Goal: Task Accomplishment & Management: Use online tool/utility

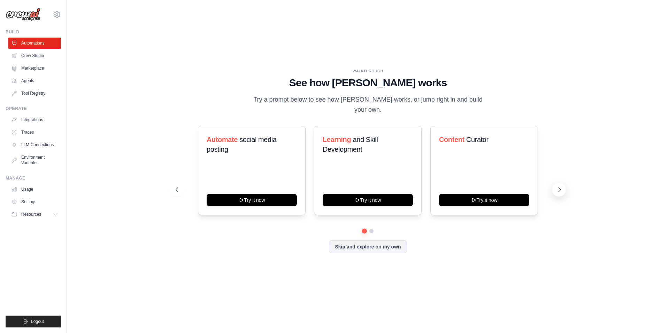
click at [559, 186] on icon at bounding box center [559, 189] width 7 height 7
click at [385, 240] on button "Skip and explore on my own" at bounding box center [368, 246] width 78 height 13
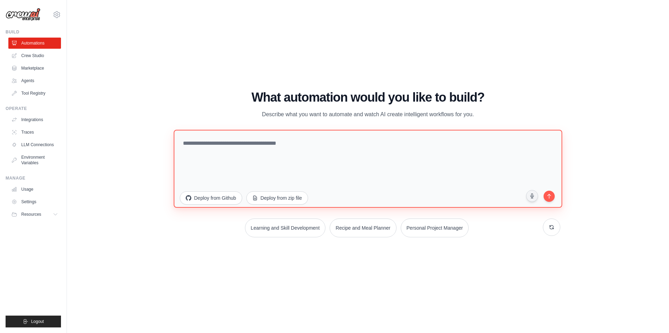
click at [438, 162] on textarea at bounding box center [367, 169] width 388 height 78
paste textarea "**********"
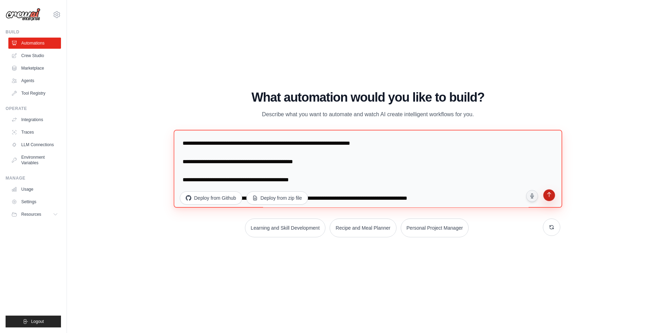
type textarea "**********"
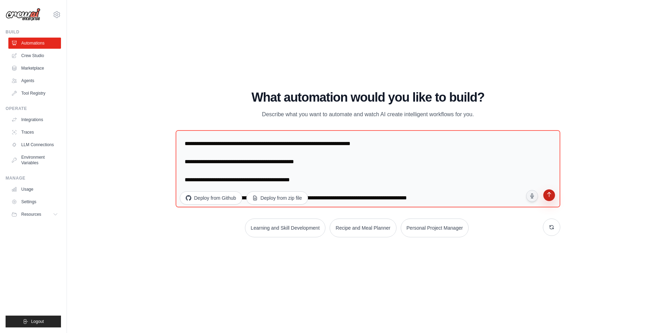
click at [546, 198] on icon "submit" at bounding box center [548, 195] width 7 height 7
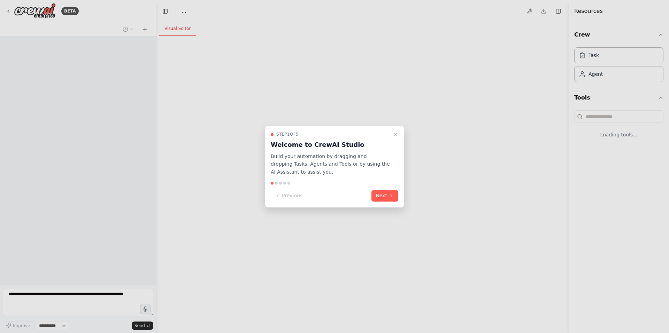
select select "****"
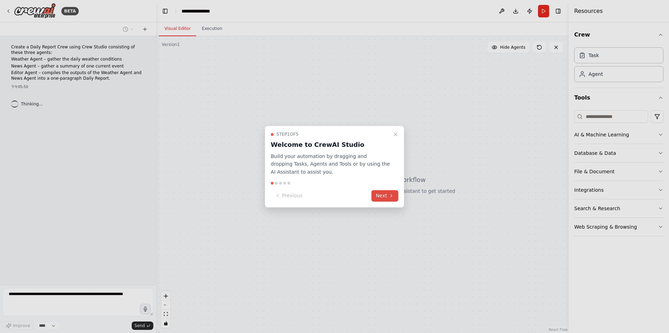
click at [388, 193] on button "Next" at bounding box center [384, 195] width 27 height 11
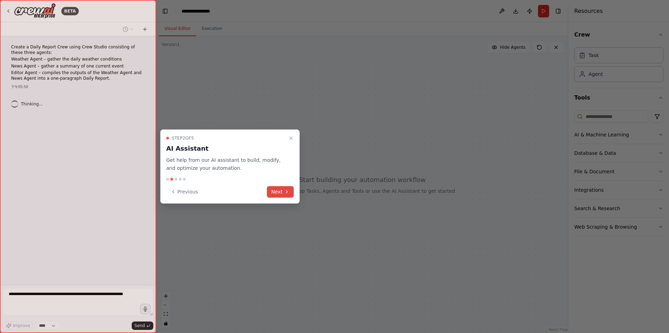
click at [281, 196] on button "Next" at bounding box center [280, 191] width 27 height 11
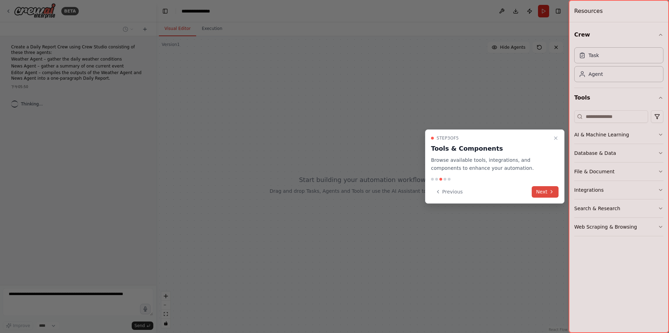
click at [553, 192] on icon at bounding box center [552, 192] width 6 height 6
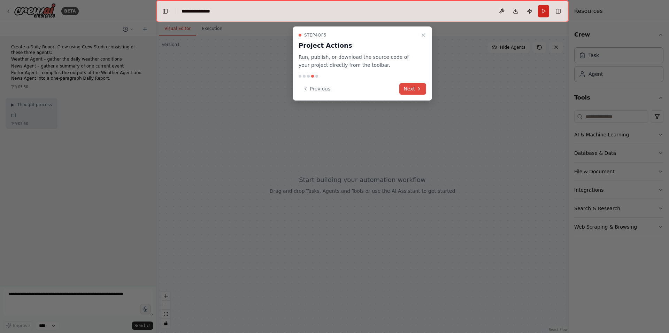
click at [411, 85] on button "Next" at bounding box center [412, 88] width 27 height 11
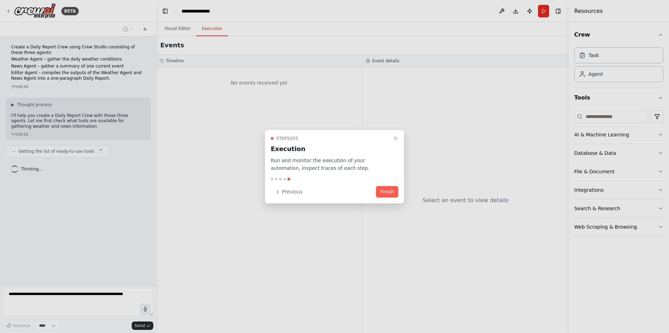
click at [394, 189] on button "Finish" at bounding box center [387, 191] width 22 height 11
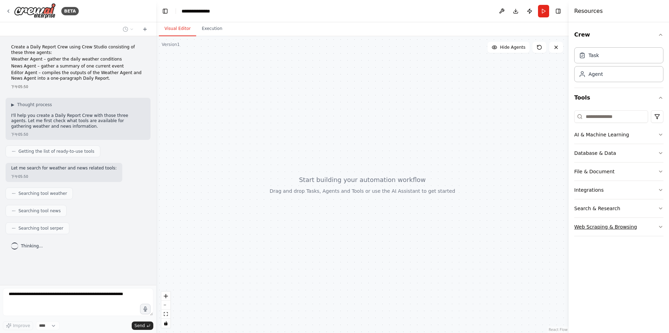
click at [656, 231] on button "Web Scraping & Browsing" at bounding box center [618, 227] width 89 height 18
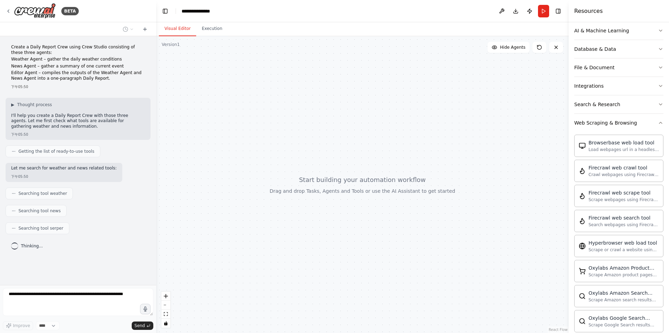
scroll to position [69, 0]
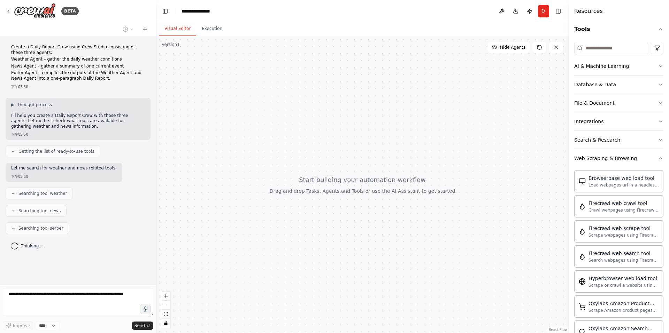
click at [656, 145] on button "Search & Research" at bounding box center [618, 140] width 89 height 18
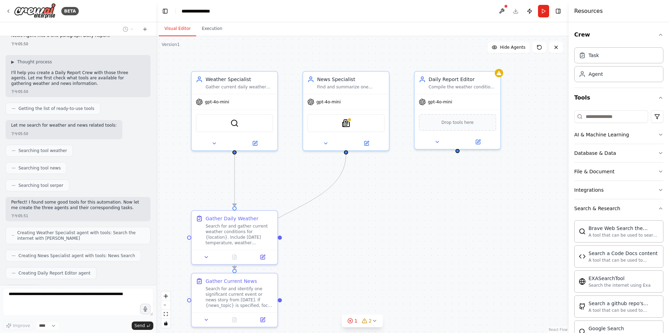
scroll to position [120, 0]
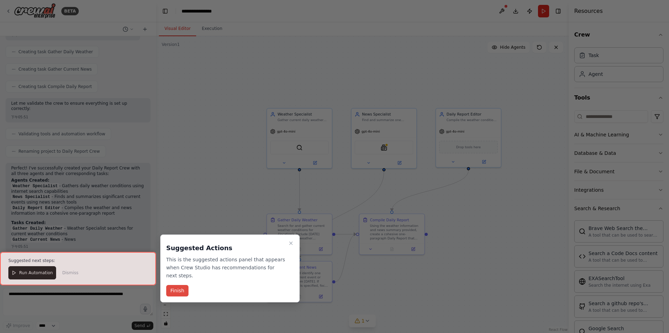
click at [180, 292] on button "Finish" at bounding box center [177, 290] width 22 height 11
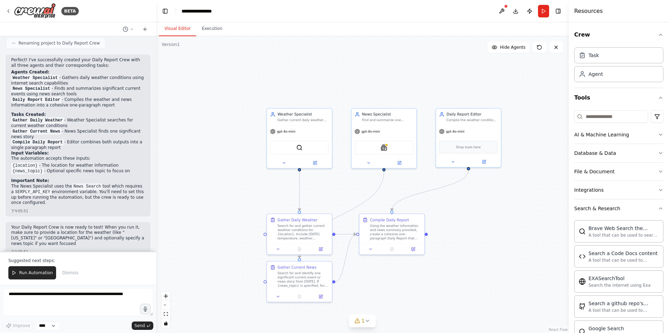
scroll to position [420, 0]
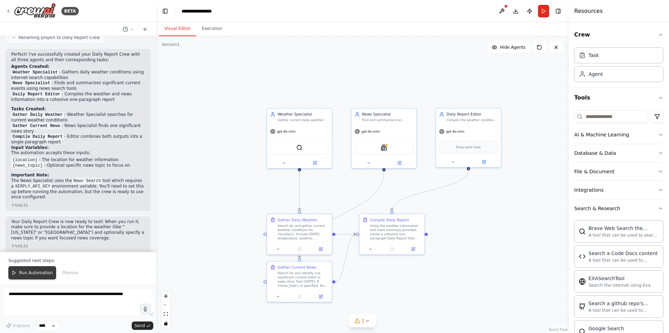
click at [39, 272] on span "Run Automation" at bounding box center [36, 273] width 34 height 6
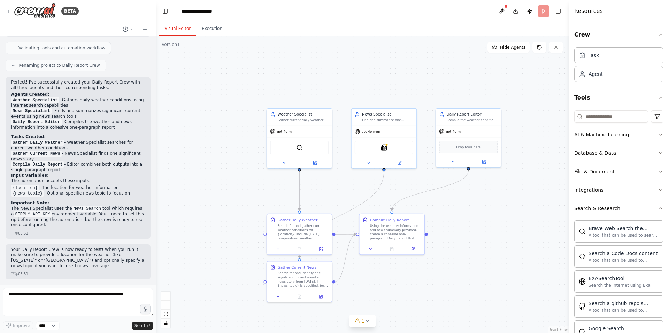
scroll to position [387, 0]
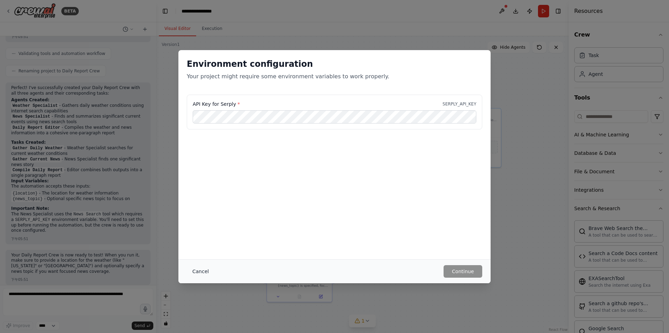
click at [202, 272] on button "Cancel" at bounding box center [201, 271] width 28 height 13
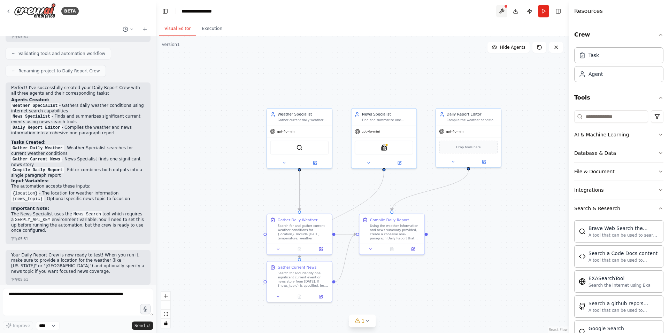
click at [499, 11] on button at bounding box center [501, 11] width 11 height 13
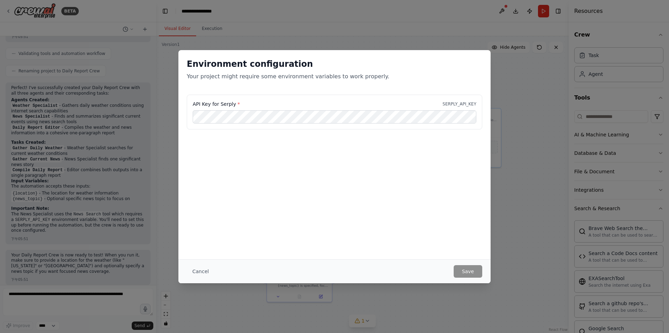
click at [504, 42] on div "Environment configuration Your project might require some environment variables…" at bounding box center [334, 166] width 669 height 333
click at [212, 267] on button "Cancel" at bounding box center [201, 271] width 28 height 13
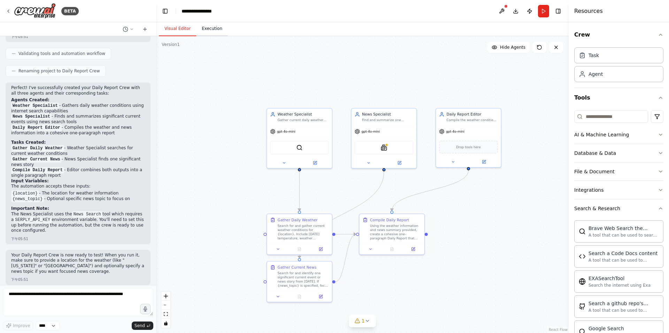
click at [211, 29] on button "Execution" at bounding box center [212, 29] width 32 height 15
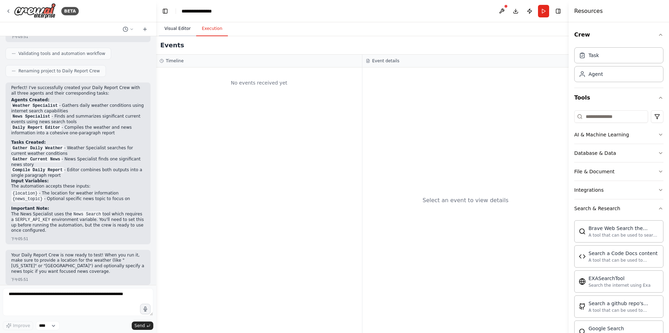
click at [178, 29] on button "Visual Editor" at bounding box center [177, 29] width 37 height 15
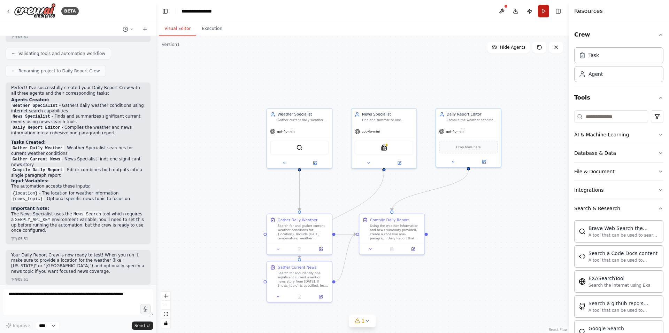
click at [545, 11] on button "Run" at bounding box center [543, 11] width 11 height 13
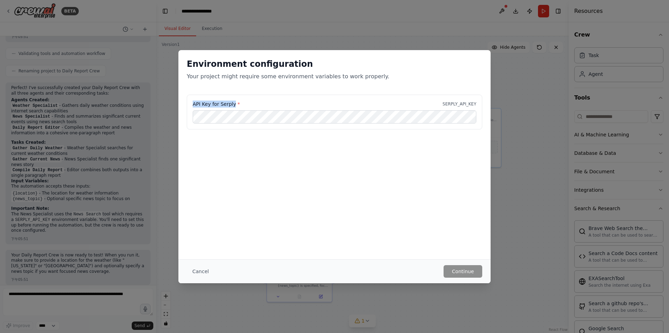
drag, startPoint x: 234, startPoint y: 102, endPoint x: 189, endPoint y: 102, distance: 44.9
click at [189, 102] on div "API Key for Serply * SERPLY_API_KEY" at bounding box center [334, 112] width 295 height 35
copy label "API Key for Serply"
click at [497, 26] on div "Environment configuration Your project might require some environment variables…" at bounding box center [334, 166] width 669 height 333
click at [202, 270] on button "Cancel" at bounding box center [201, 271] width 28 height 13
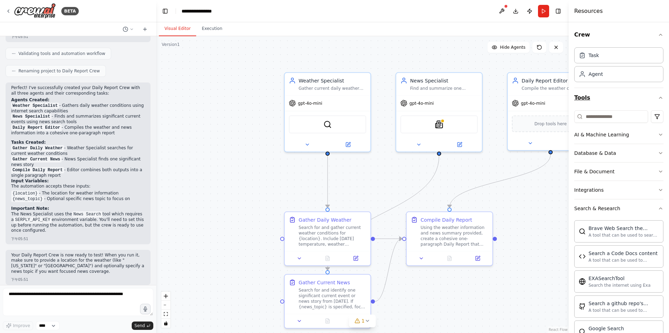
click at [658, 98] on icon "button" at bounding box center [661, 98] width 6 height 6
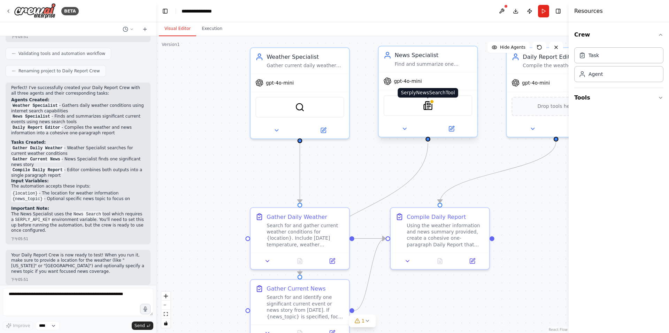
click at [430, 110] on img at bounding box center [428, 106] width 10 height 10
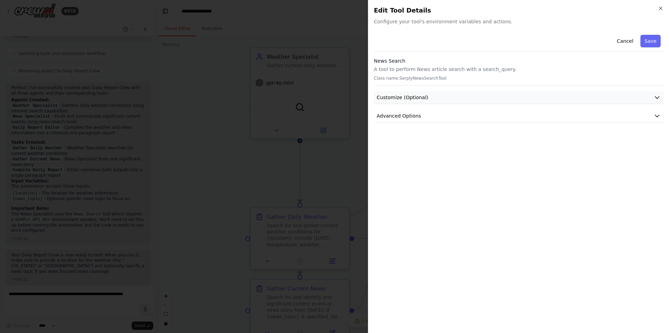
click at [639, 98] on button "Customize (Optional)" at bounding box center [518, 97] width 289 height 13
click at [652, 40] on button "Save" at bounding box center [650, 41] width 20 height 13
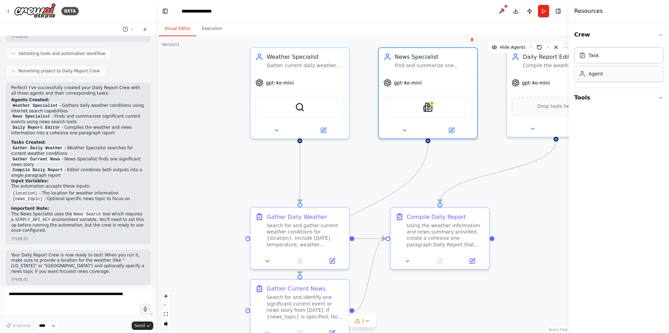
click at [652, 78] on div "Agent" at bounding box center [618, 74] width 89 height 16
click at [655, 100] on button "Tools" at bounding box center [618, 98] width 89 height 20
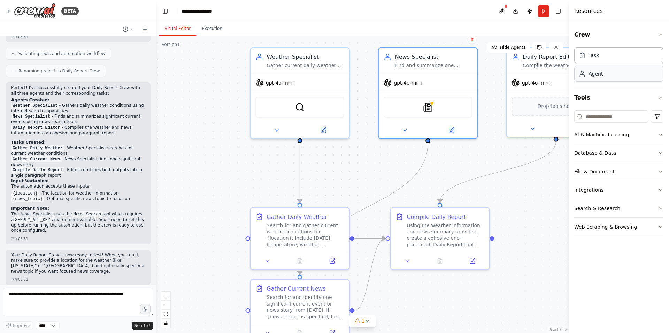
click at [651, 75] on div "Agent" at bounding box center [618, 74] width 89 height 16
click at [561, 52] on button at bounding box center [556, 47] width 14 height 11
click at [557, 48] on icon at bounding box center [556, 48] width 6 height 6
click at [555, 43] on button at bounding box center [556, 47] width 14 height 11
click at [367, 320] on icon at bounding box center [367, 321] width 6 height 6
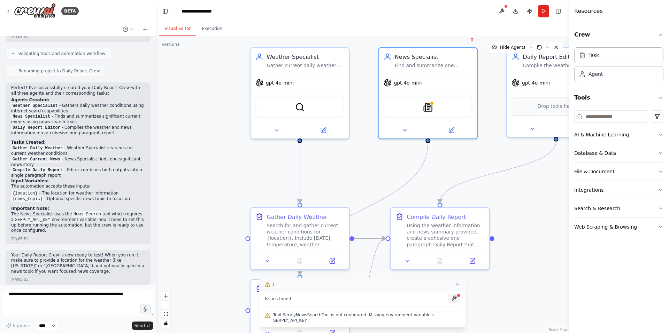
click at [452, 300] on button at bounding box center [454, 298] width 12 height 8
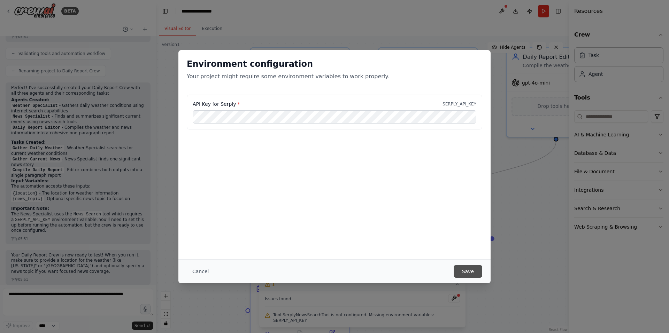
click at [466, 267] on button "Save" at bounding box center [467, 271] width 29 height 13
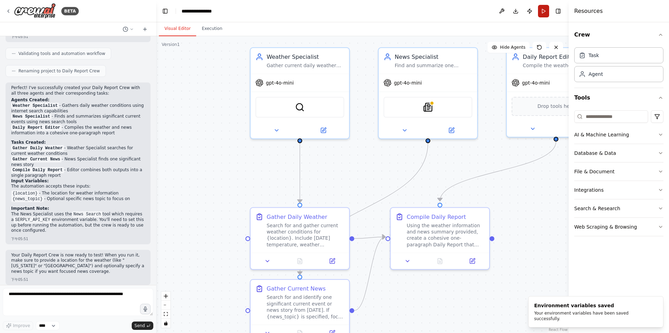
click at [547, 13] on button "Run" at bounding box center [543, 11] width 11 height 13
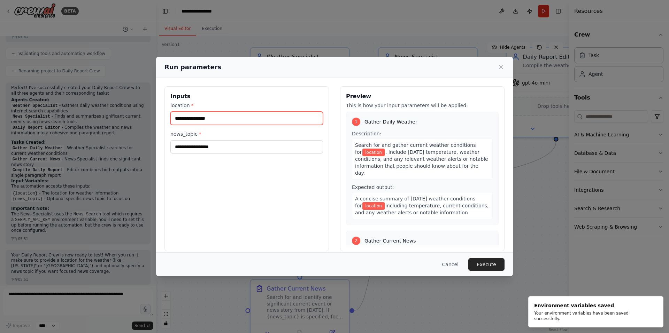
click at [258, 115] on input "location *" at bounding box center [246, 118] width 153 height 13
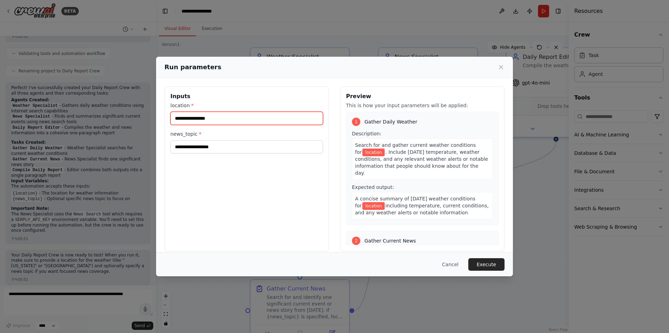
type input "*"
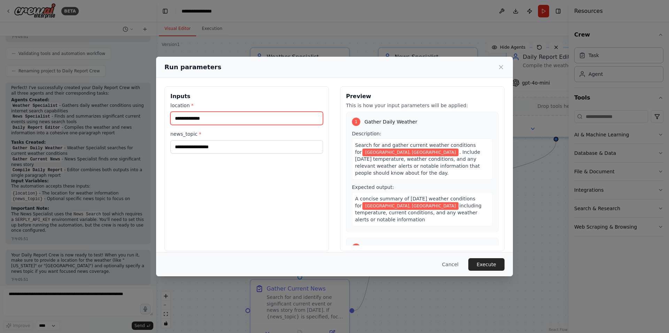
type input "**********"
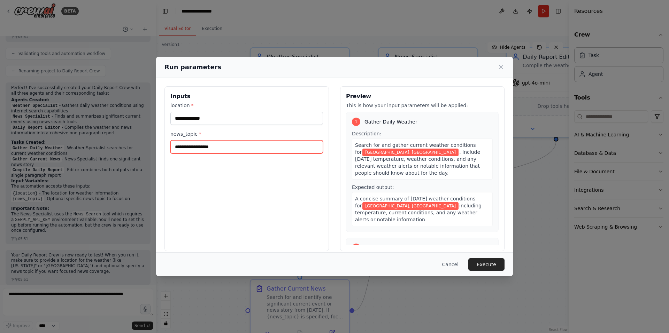
click at [277, 146] on input "news_topic *" at bounding box center [246, 146] width 153 height 13
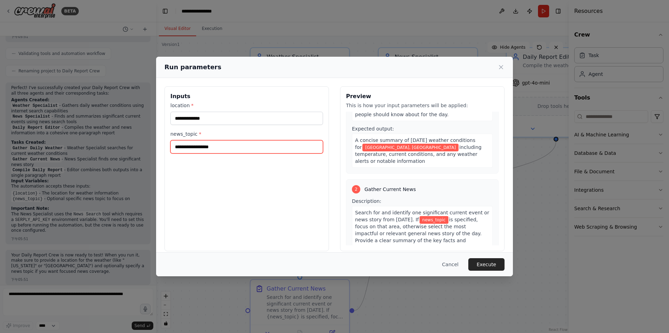
scroll to position [70, 0]
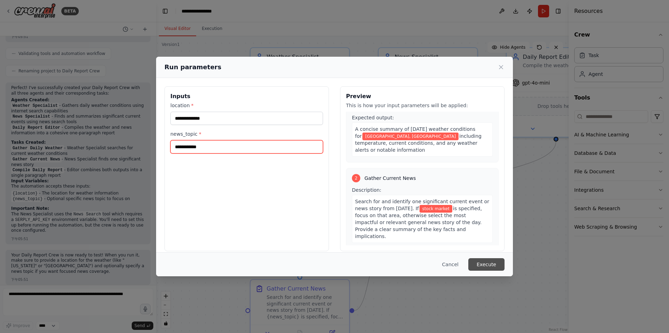
type input "**********"
click at [484, 266] on button "Execute" at bounding box center [486, 264] width 36 height 13
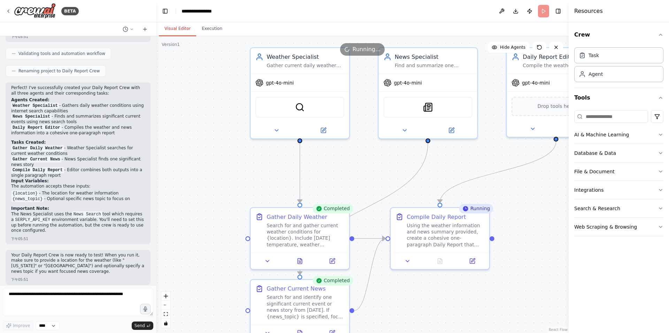
scroll to position [420, 0]
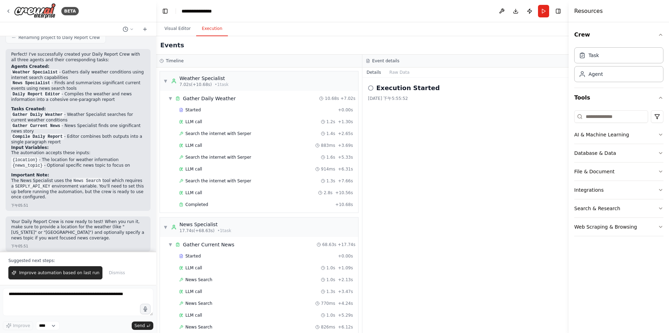
click at [206, 26] on button "Execution" at bounding box center [212, 29] width 32 height 15
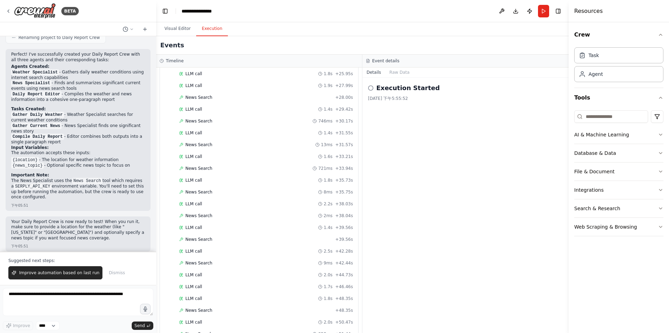
scroll to position [595, 0]
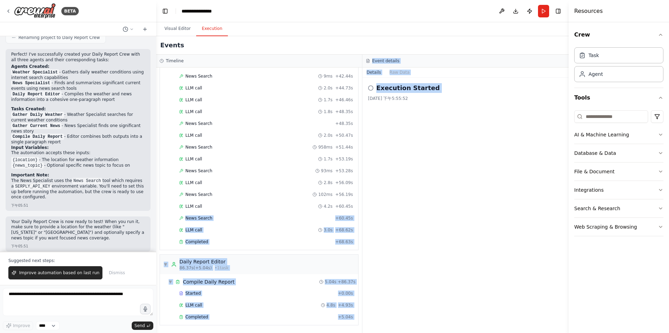
drag, startPoint x: 364, startPoint y: 250, endPoint x: 355, endPoint y: 202, distance: 48.8
click at [355, 202] on div "Timeline ▼ Weather Specialist 7.02s (+10.68s) • 1 task ▼ Gather Daily Weather 1…" at bounding box center [362, 194] width 412 height 279
click at [368, 227] on div "Execution Started 2025/9/15 下午5:55:52" at bounding box center [465, 206] width 206 height 256
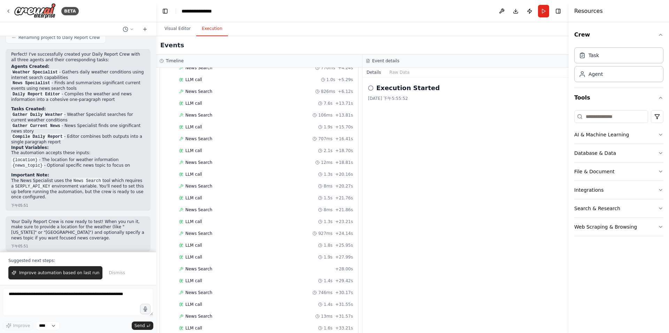
scroll to position [0, 0]
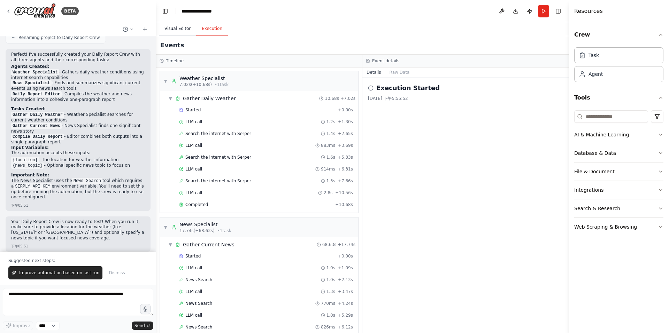
click at [179, 31] on button "Visual Editor" at bounding box center [177, 29] width 37 height 15
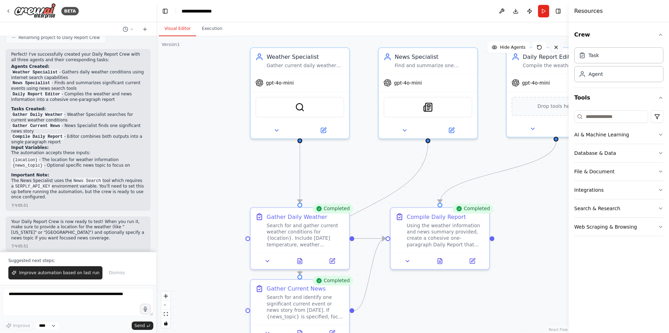
click at [556, 46] on icon at bounding box center [556, 48] width 6 height 6
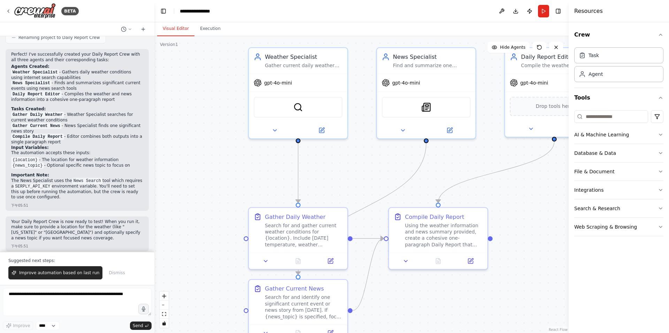
drag, startPoint x: 154, startPoint y: 218, endPoint x: 155, endPoint y: 224, distance: 6.1
click at [155, 224] on div "BETA Create a Daily Report Crew using Crew Studio consisting of these three age…" at bounding box center [334, 166] width 669 height 333
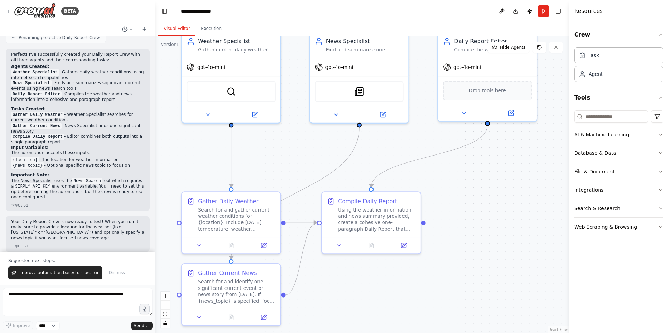
drag, startPoint x: 155, startPoint y: 224, endPoint x: 91, endPoint y: 200, distance: 68.4
click at [91, 200] on div "BETA Create a Daily Report Crew using Crew Studio consisting of these three age…" at bounding box center [334, 166] width 669 height 333
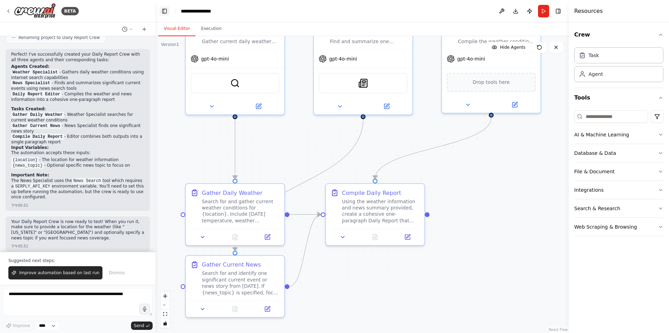
click at [160, 13] on button "Toggle Left Sidebar" at bounding box center [165, 11] width 10 height 10
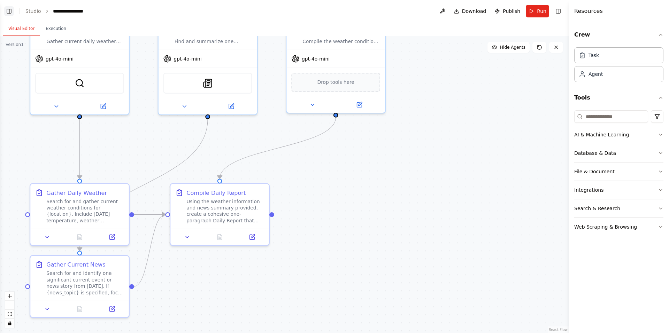
click at [10, 12] on button "Toggle Left Sidebar" at bounding box center [9, 11] width 10 height 10
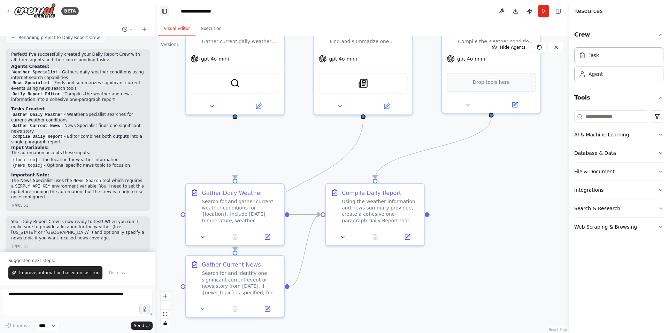
click at [164, 10] on button "Toggle Left Sidebar" at bounding box center [165, 11] width 10 height 10
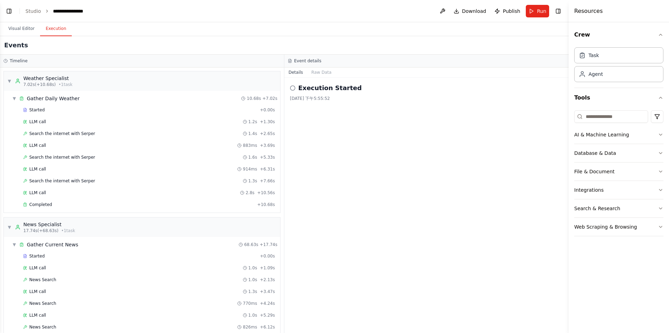
click at [51, 26] on button "Execution" at bounding box center [56, 29] width 32 height 15
click at [54, 60] on div "Timeline" at bounding box center [141, 61] width 277 height 6
click at [321, 96] on div "2025/9/15 下午5:55:52" at bounding box center [426, 99] width 273 height 6
click at [323, 73] on button "Raw Data" at bounding box center [321, 73] width 29 height 10
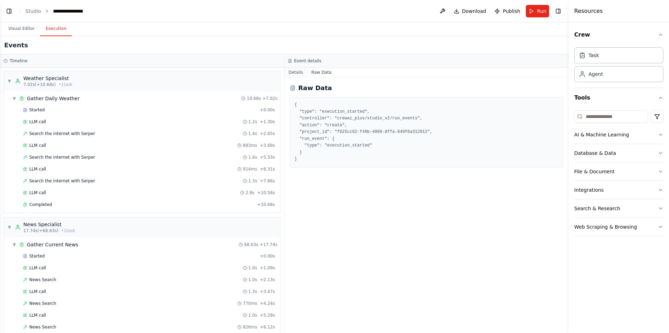
click at [302, 70] on button "Details" at bounding box center [295, 73] width 23 height 10
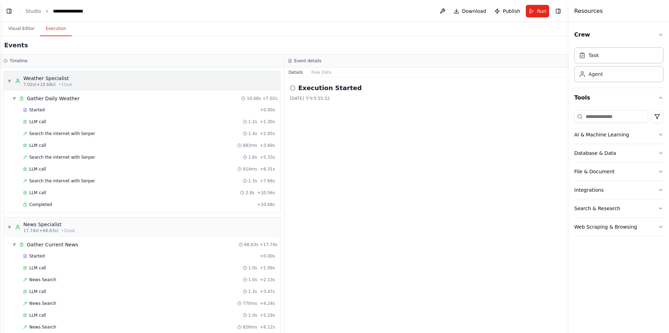
click at [211, 80] on div "▼ Weather Specialist 7.02s (+10.68s) • 1 task" at bounding box center [142, 81] width 276 height 20
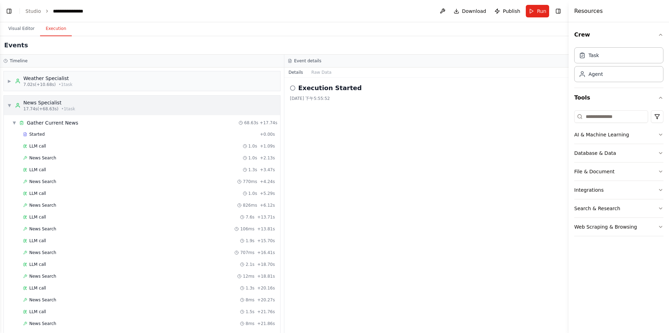
click at [216, 107] on div "▼ News Specialist 17.74s (+68.63s) • 1 task" at bounding box center [142, 106] width 276 height 20
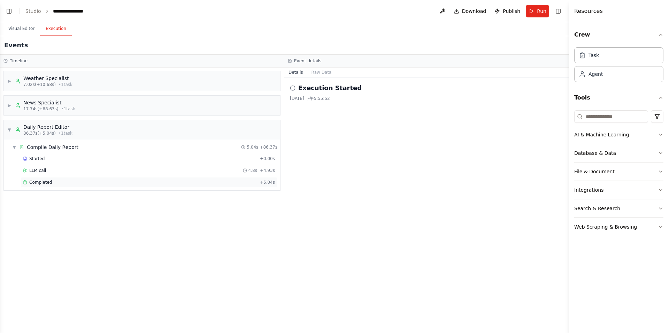
click at [196, 181] on div "Completed" at bounding box center [140, 183] width 234 height 6
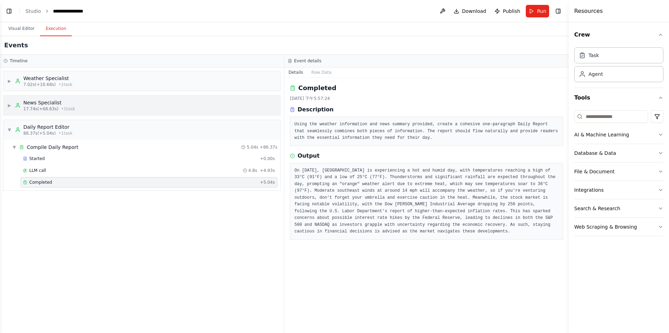
click at [258, 109] on div "▶ News Specialist 17.74s (+68.63s) • 1 task" at bounding box center [142, 106] width 276 height 20
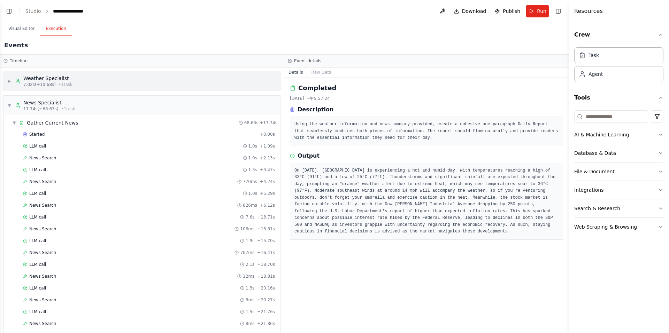
click at [256, 87] on div "▶ Weather Specialist 7.02s (+10.68s) • 1 task" at bounding box center [142, 81] width 276 height 20
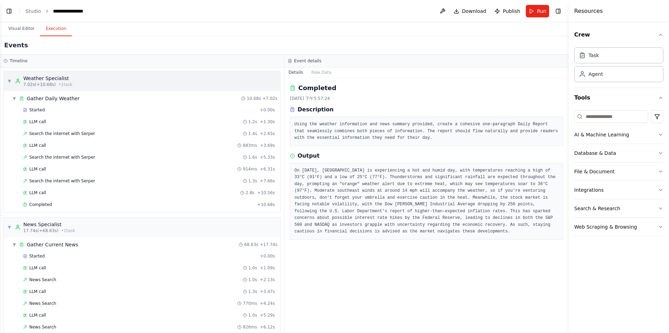
click at [256, 87] on div "▼ Weather Specialist 7.02s (+10.68s) • 1 task" at bounding box center [142, 81] width 276 height 20
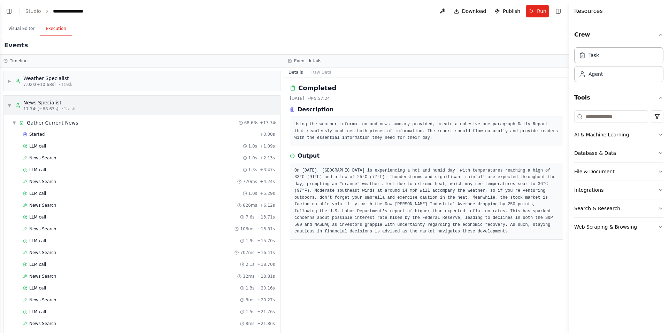
click at [253, 105] on div "▼ News Specialist 17.74s (+68.63s) • 1 task" at bounding box center [142, 106] width 276 height 20
